Goal: Task Accomplishment & Management: Use online tool/utility

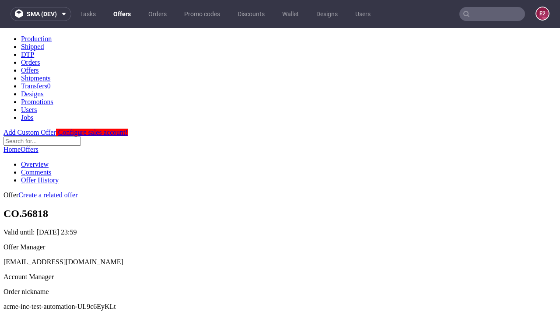
scroll to position [87, 0]
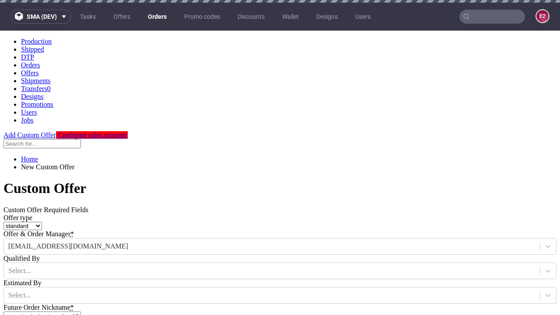
type input "acme-inc-test-automation-UL9c6EyKLt"
type input "2025-10-02"
type input "e2e-user-RZnE8pgDDr@test.com"
select select "gb"
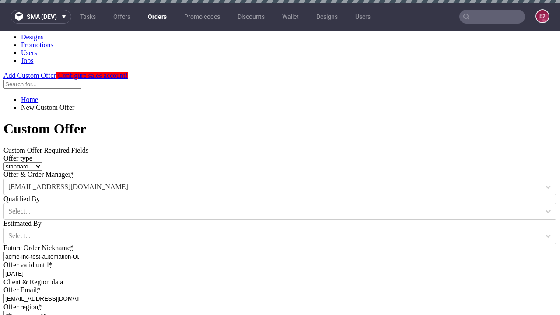
type input "e2e-user-RZnE8pgDDr@test.com"
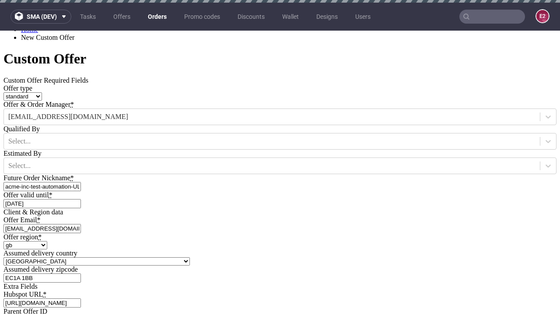
scroll to position [3, 0]
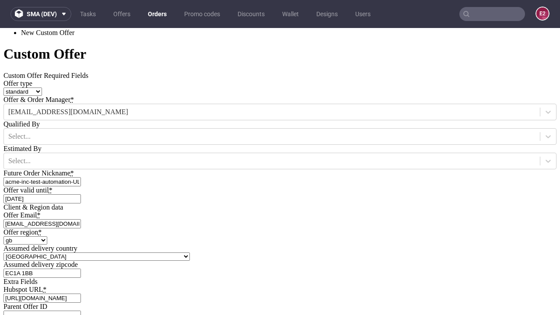
type input "[URL][DOMAIN_NAME]"
type input "Please wait..."
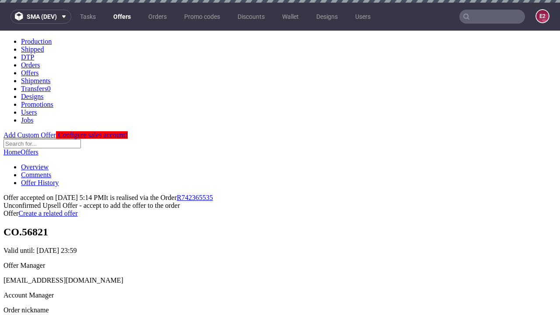
scroll to position [3, 0]
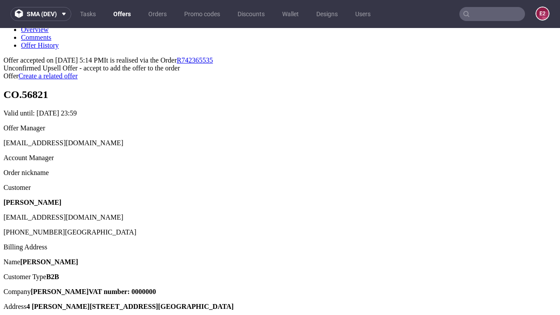
type input "In progress..."
